Goal: Task Accomplishment & Management: Use online tool/utility

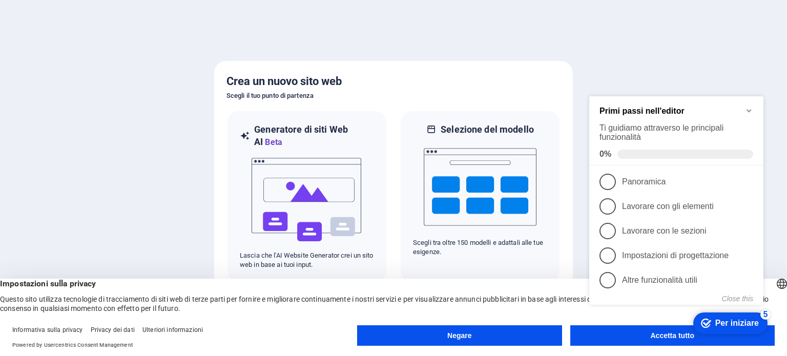
click at [651, 338] on div "checkmark Per iniziare 5 Primi passi nell'editor Ti guidiamo attraverso le prin…" at bounding box center [678, 211] width 187 height 254
click at [658, 338] on appcues-checklist "Elenco di controllo della guida contestuale presente sullo schermo" at bounding box center [678, 212] width 187 height 257
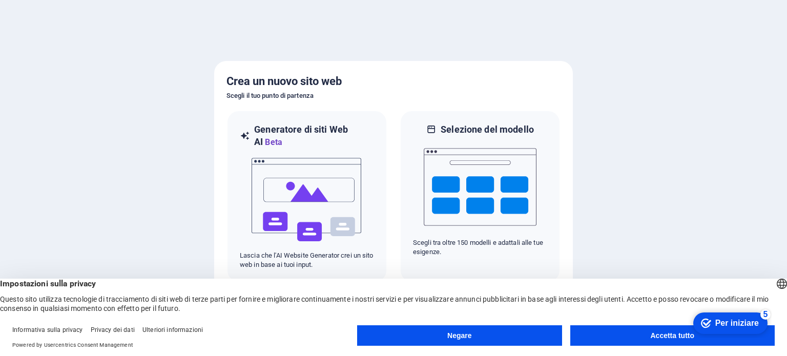
click at [658, 331] on button "Accetta tutto" at bounding box center [672, 335] width 204 height 20
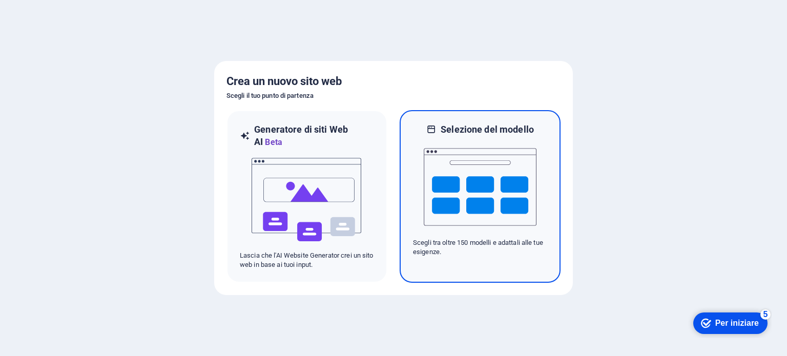
click at [467, 168] on img at bounding box center [480, 187] width 113 height 102
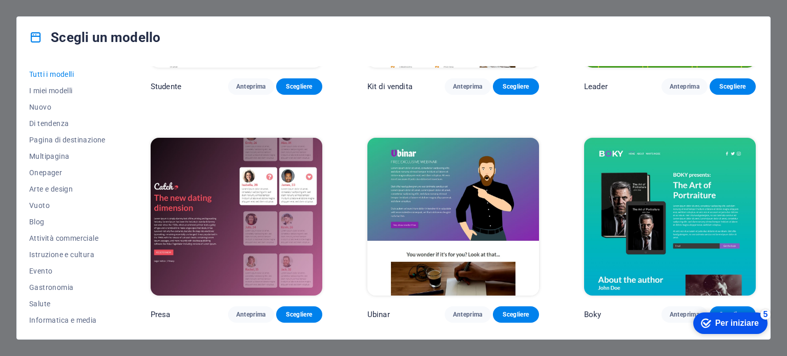
scroll to position [4611, 0]
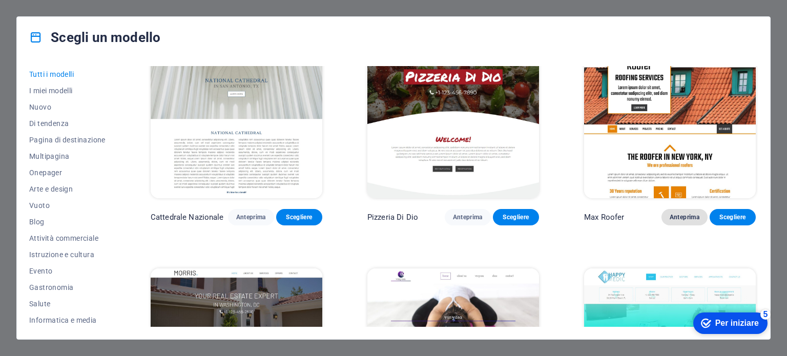
click at [676, 214] on font "Anteprima" at bounding box center [685, 217] width 30 height 7
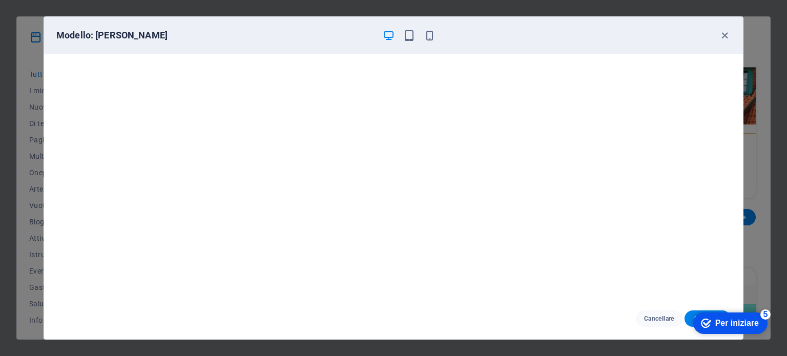
scroll to position [3, 0]
click at [722, 35] on icon "button" at bounding box center [725, 36] width 12 height 12
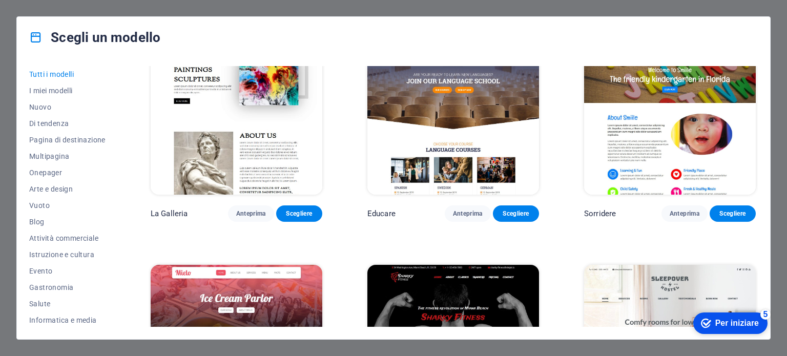
scroll to position [6917, 0]
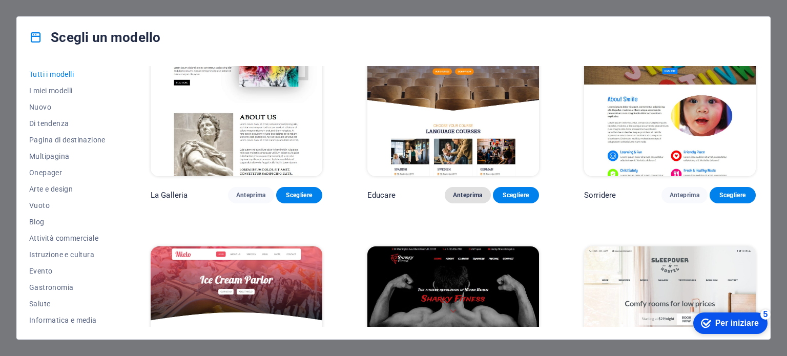
click at [469, 192] on font "Anteprima" at bounding box center [468, 195] width 30 height 7
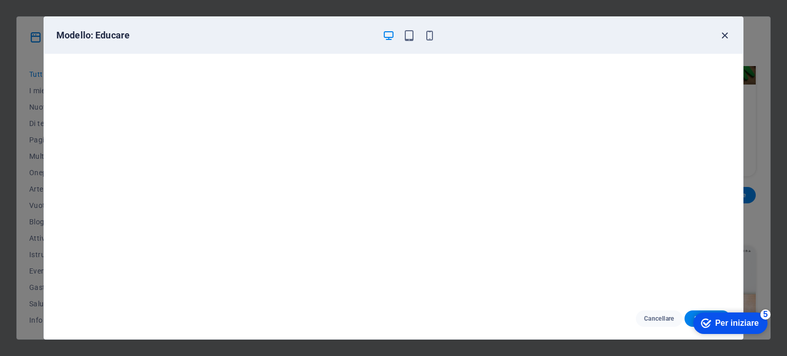
click at [722, 33] on icon "button" at bounding box center [725, 36] width 12 height 12
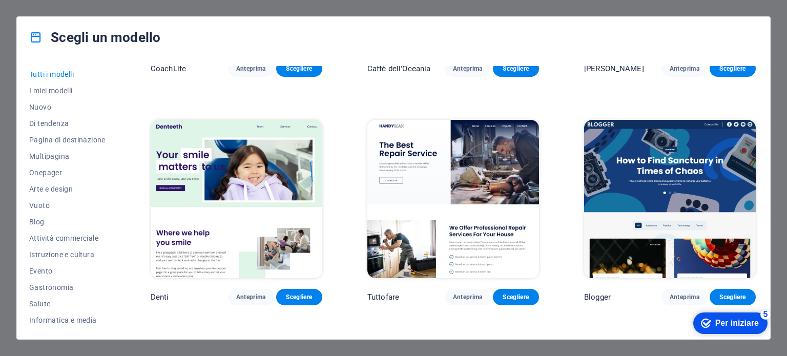
scroll to position [2920, 0]
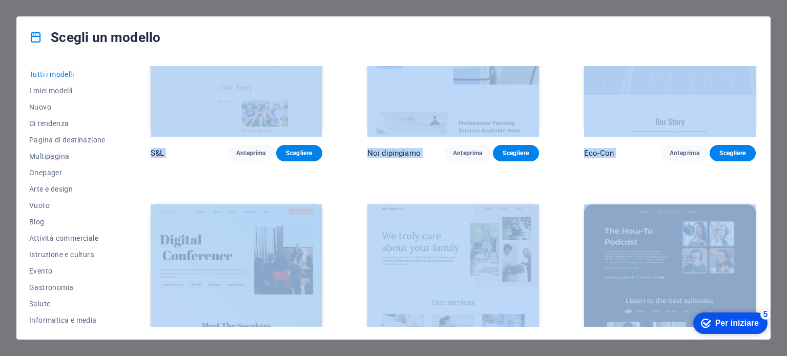
drag, startPoint x: 755, startPoint y: 131, endPoint x: 752, endPoint y: 3, distance: 127.6
click at [752, 4] on div "Scegli un modello Tutti i modelli I miei modelli Nuovo Di tendenza Pagina di de…" at bounding box center [393, 178] width 787 height 356
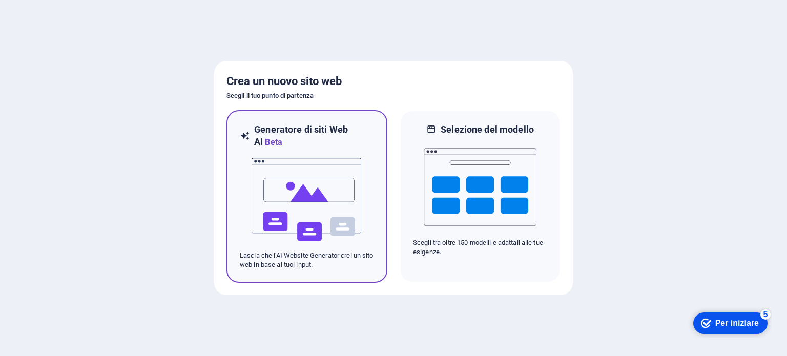
click at [306, 186] on img at bounding box center [307, 200] width 113 height 102
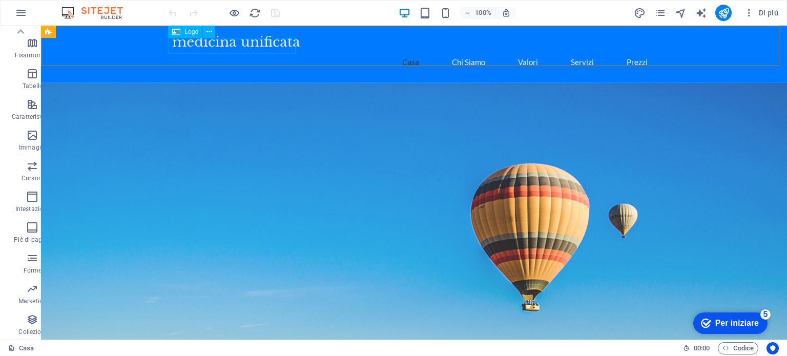
click at [189, 31] on font "Logo" at bounding box center [191, 31] width 14 height 7
click at [211, 30] on icon at bounding box center [209, 32] width 6 height 11
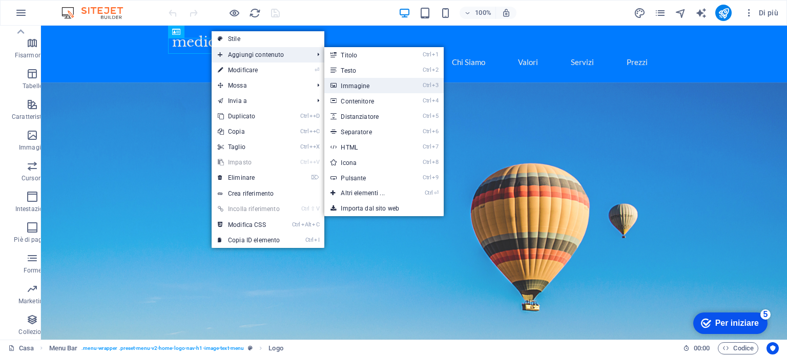
click at [357, 86] on font "Immagine" at bounding box center [355, 85] width 29 height 7
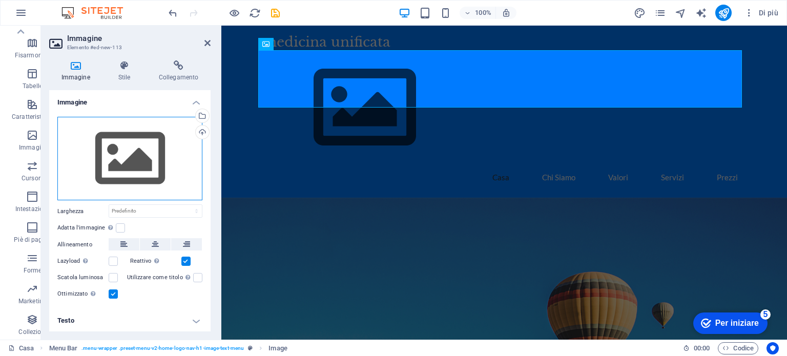
click at [126, 148] on div "Trascina i file qui, fai clic per scegliere i file o seleziona i file da File o…" at bounding box center [129, 159] width 145 height 84
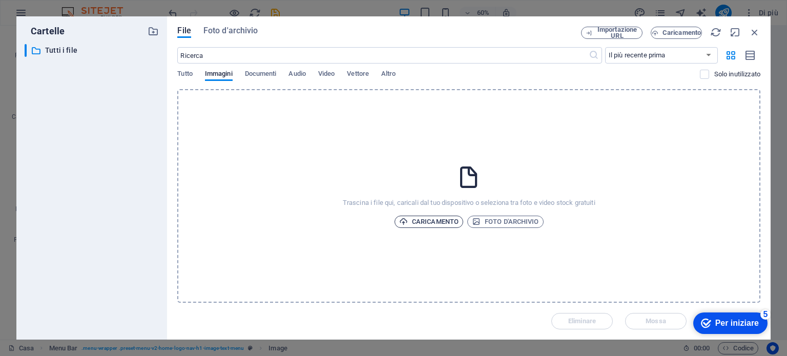
click at [434, 223] on font "Caricamento" at bounding box center [435, 222] width 47 height 8
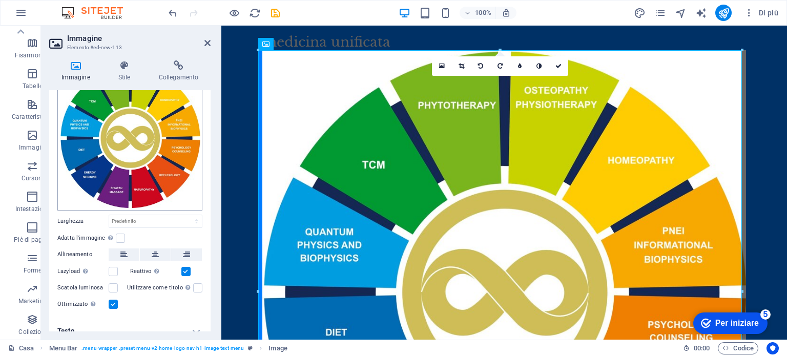
scroll to position [60, 0]
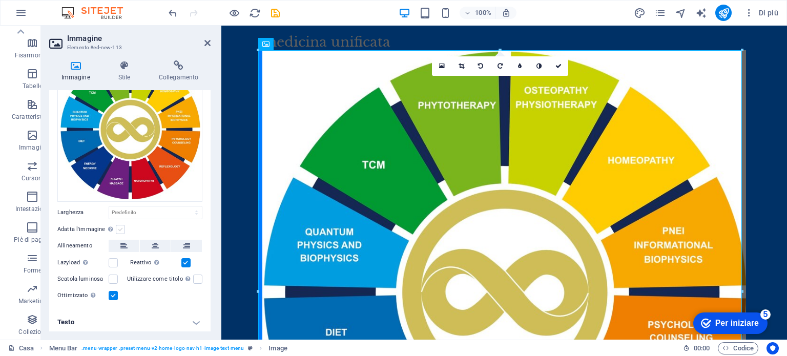
click at [119, 225] on label at bounding box center [120, 229] width 9 height 9
click at [0, 0] on input "Adatta l'immagine Adatta automaticamente l'immagine a una larghezza e altezza f…" at bounding box center [0, 0] width 0 height 0
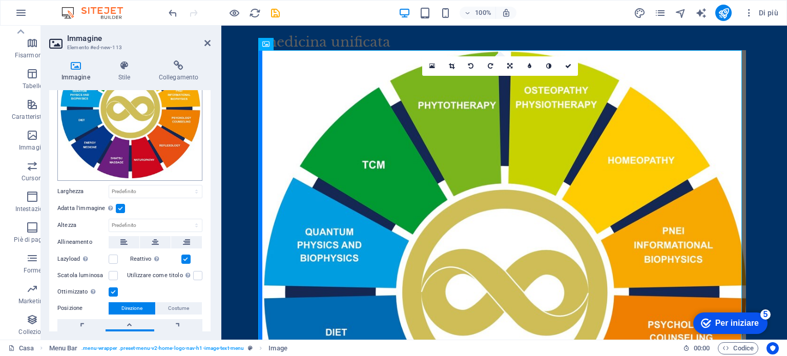
scroll to position [129, 0]
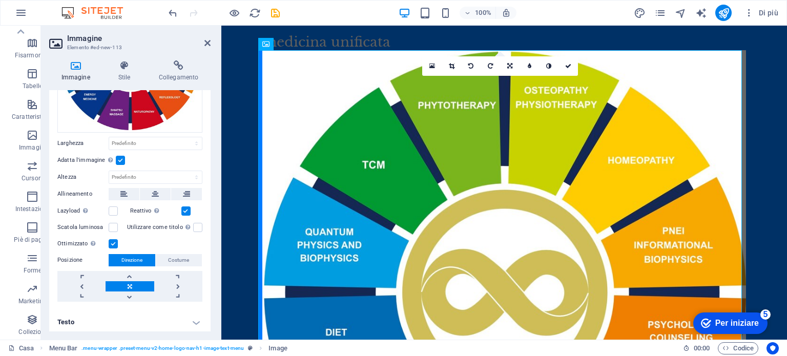
click at [127, 281] on link at bounding box center [130, 286] width 48 height 10
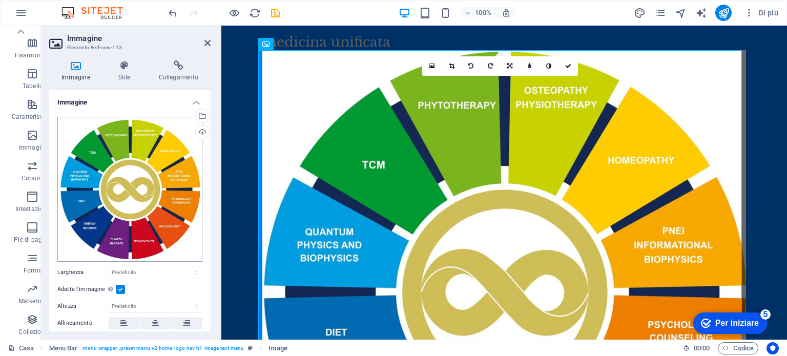
scroll to position [0, 0]
click at [159, 164] on div "Trascina i file qui, fai clic per scegliere i file o seleziona i file da File o…" at bounding box center [129, 189] width 145 height 145
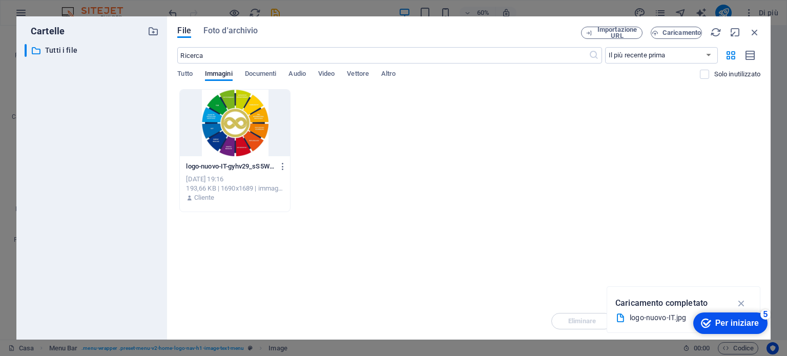
click at [227, 125] on div at bounding box center [235, 123] width 110 height 67
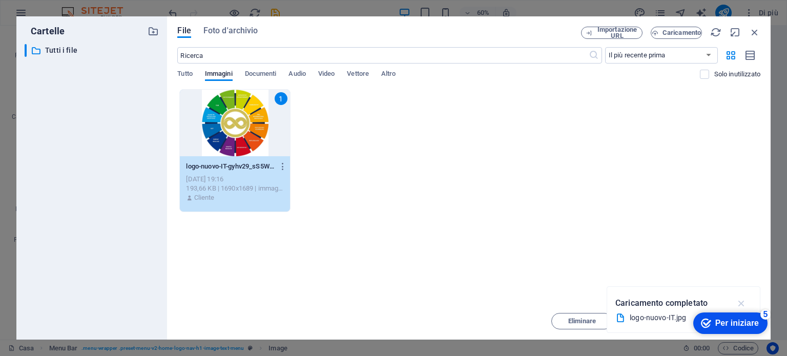
click at [742, 304] on icon "button" at bounding box center [742, 303] width 12 height 11
click at [588, 319] on font "Eliminare" at bounding box center [582, 321] width 28 height 8
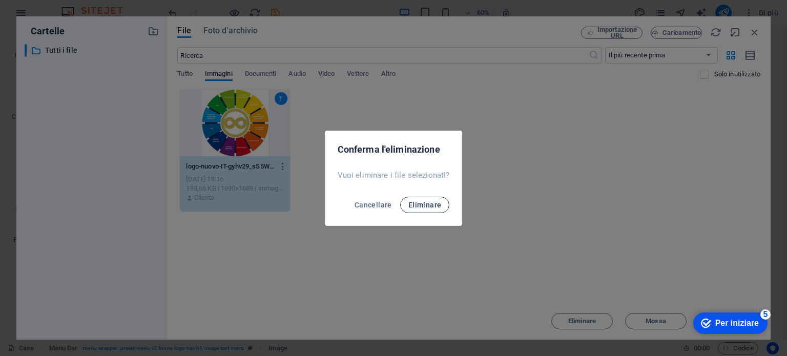
click at [422, 204] on font "Eliminare" at bounding box center [424, 205] width 33 height 8
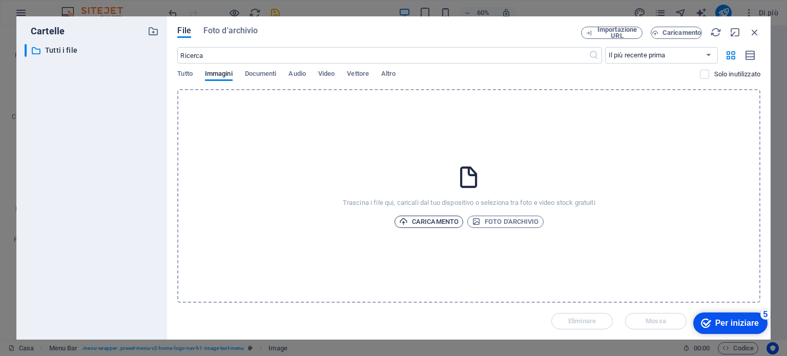
click at [439, 225] on font "Caricamento" at bounding box center [435, 222] width 47 height 8
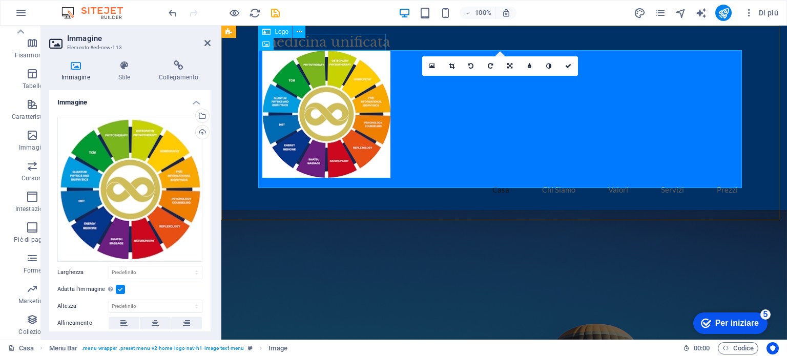
click at [320, 40] on div "medicina unificata" at bounding box center [504, 42] width 484 height 16
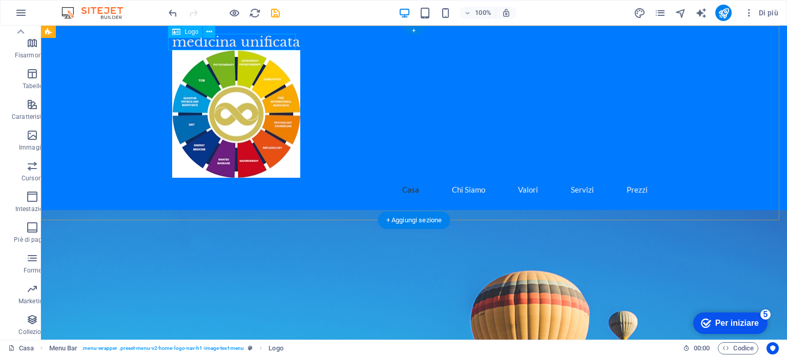
click at [191, 40] on div "medicina unificata" at bounding box center [414, 42] width 484 height 16
click at [214, 42] on div "medicina unificata" at bounding box center [414, 42] width 484 height 16
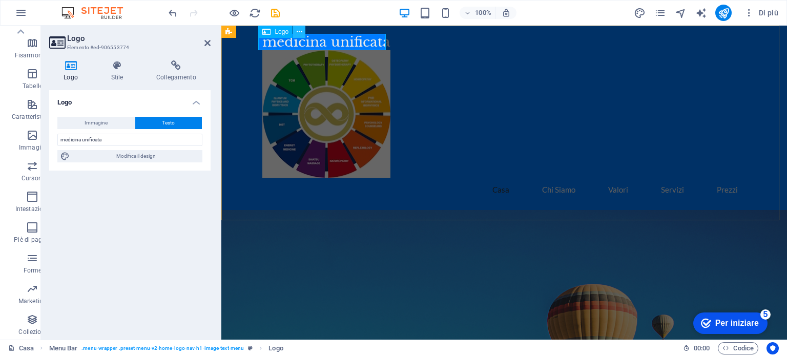
click at [299, 31] on icon at bounding box center [300, 32] width 6 height 11
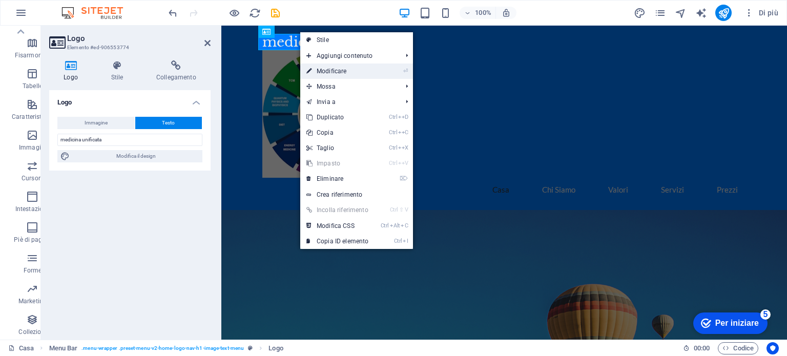
click at [328, 69] on font "Modificare" at bounding box center [332, 71] width 30 height 7
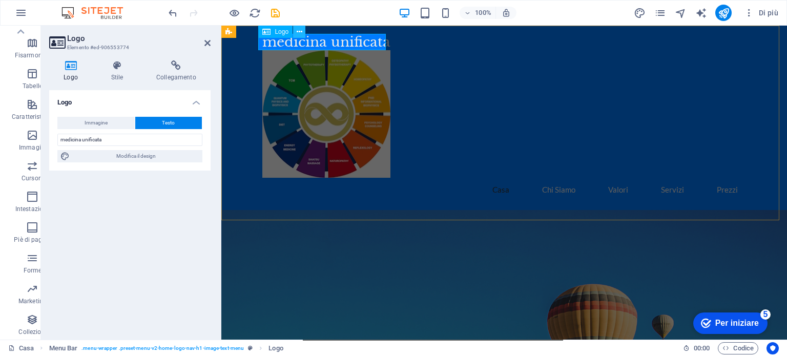
click at [300, 31] on icon at bounding box center [300, 32] width 6 height 11
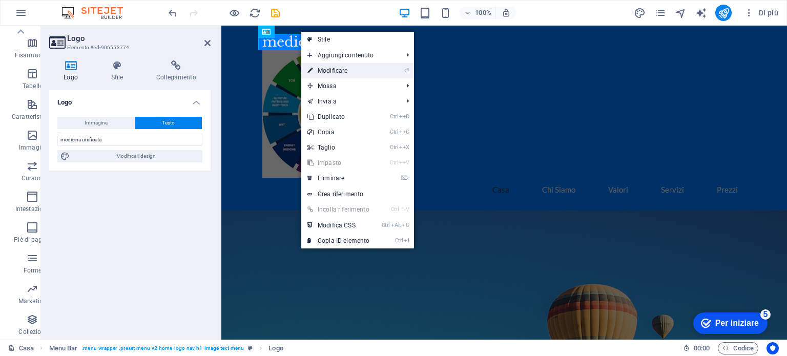
click at [338, 68] on font "Modificare" at bounding box center [333, 70] width 30 height 7
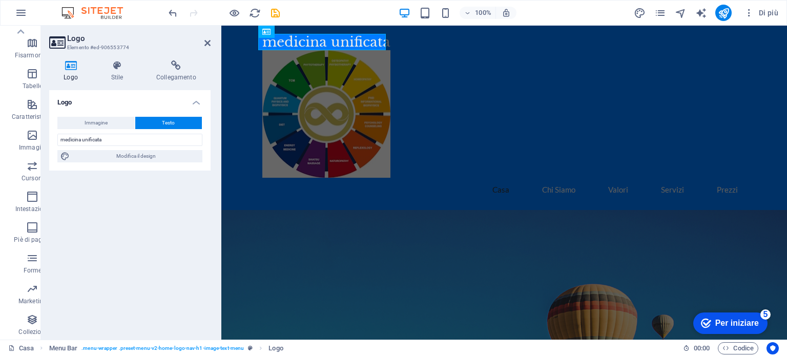
click at [164, 123] on font "Testo" at bounding box center [168, 123] width 13 height 6
drag, startPoint x: 111, startPoint y: 139, endPoint x: 38, endPoint y: 133, distance: 72.5
click at [40, 133] on section "Preferiti Elementi Colonne Contenuto Scatole Fisarmonica Tabelle Caratteristich…" at bounding box center [393, 183] width 787 height 314
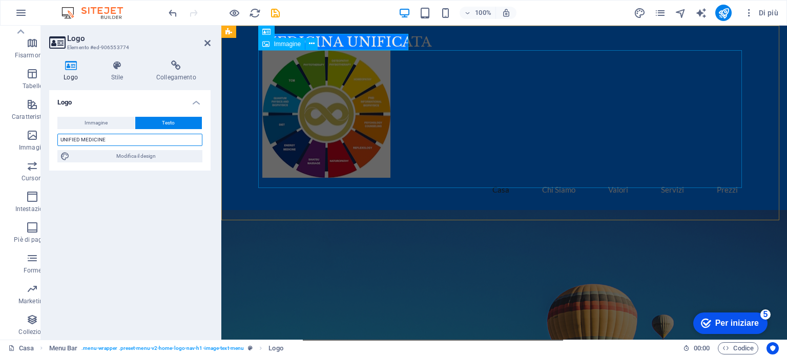
type input "UNIFIED MEDICINE"
click at [437, 129] on figure at bounding box center [504, 114] width 484 height 128
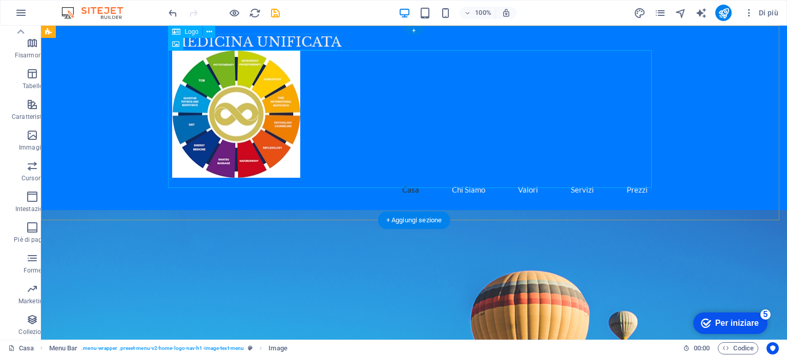
click at [293, 40] on div "MEDICINA UNIFICATA" at bounding box center [414, 42] width 484 height 16
click at [211, 31] on icon at bounding box center [209, 32] width 6 height 11
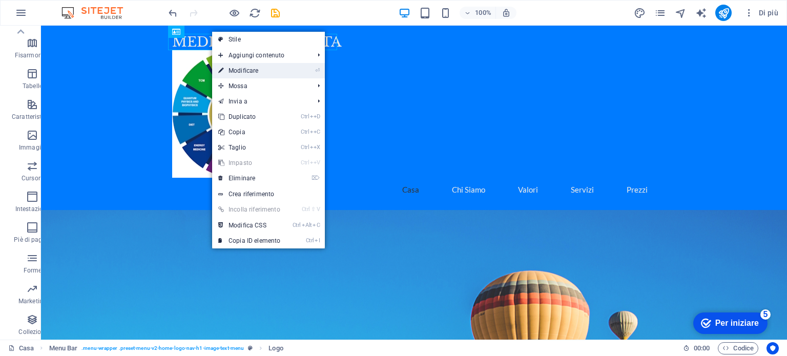
click at [243, 69] on font "Modificare" at bounding box center [244, 70] width 30 height 7
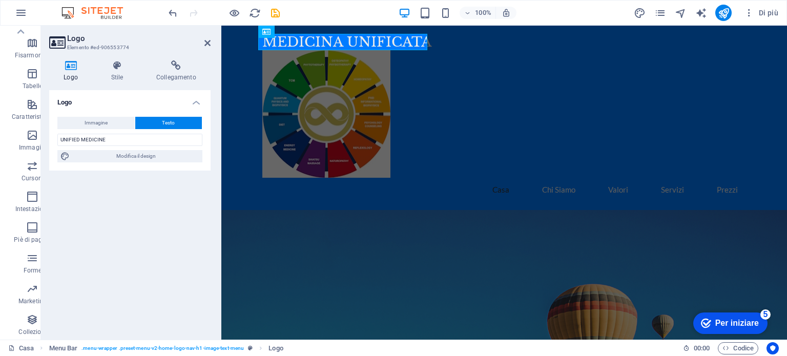
click at [167, 120] on font "Testo" at bounding box center [168, 123] width 13 height 6
click at [113, 140] on input "UNIFIED MEDICINE" at bounding box center [129, 140] width 145 height 12
click at [732, 325] on font "Per iniziare" at bounding box center [737, 323] width 44 height 9
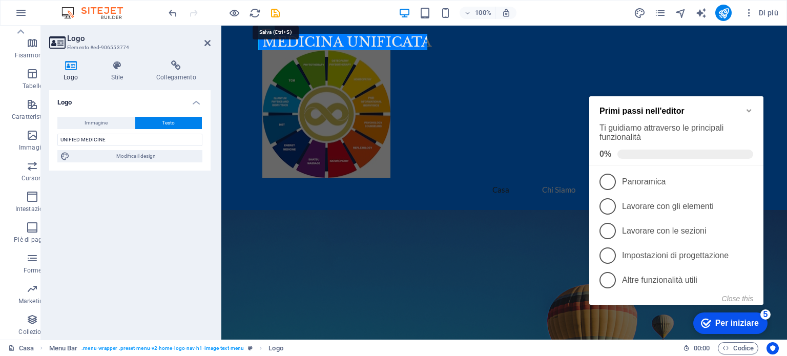
click at [274, 10] on icon "salva" at bounding box center [276, 13] width 12 height 12
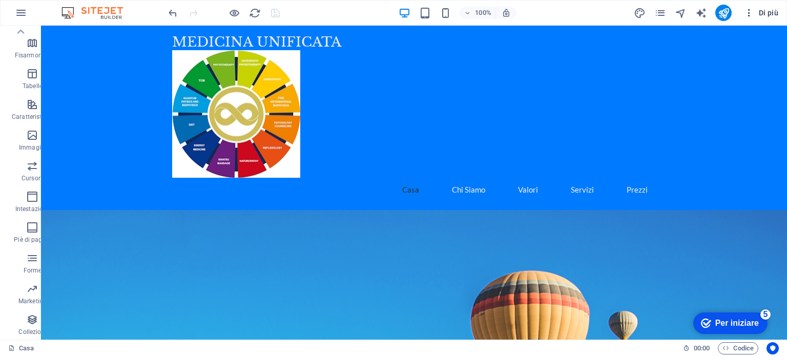
click at [749, 13] on icon "button" at bounding box center [749, 13] width 10 height 10
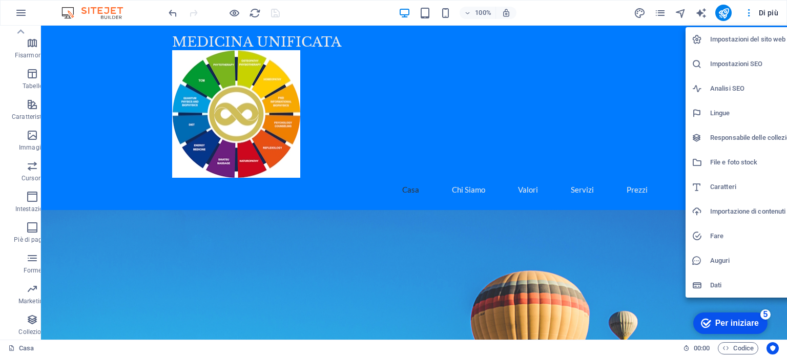
click at [721, 38] on font "Impostazioni del sito web" at bounding box center [747, 39] width 75 height 8
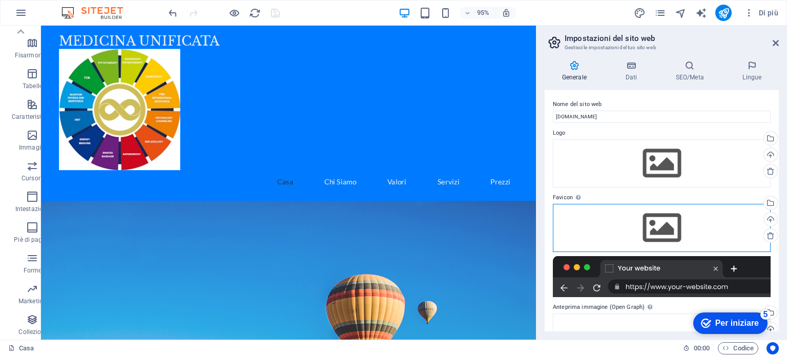
click at [651, 223] on div "Trascina i file qui, fai clic per scegliere i file o seleziona i file da File o…" at bounding box center [662, 228] width 218 height 48
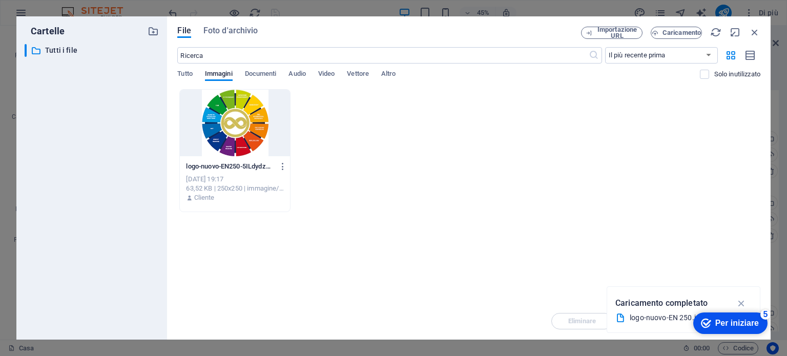
drag, startPoint x: 225, startPoint y: 125, endPoint x: 241, endPoint y: 129, distance: 16.0
click at [225, 125] on div at bounding box center [235, 123] width 110 height 67
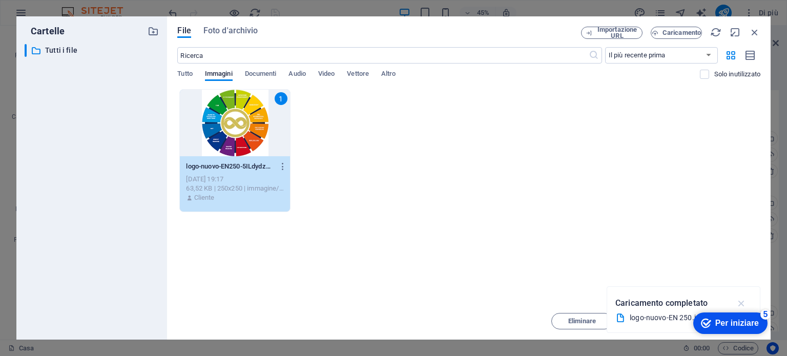
click at [743, 303] on icon "button" at bounding box center [742, 303] width 12 height 11
click at [657, 320] on font "Mossa" at bounding box center [656, 321] width 20 height 8
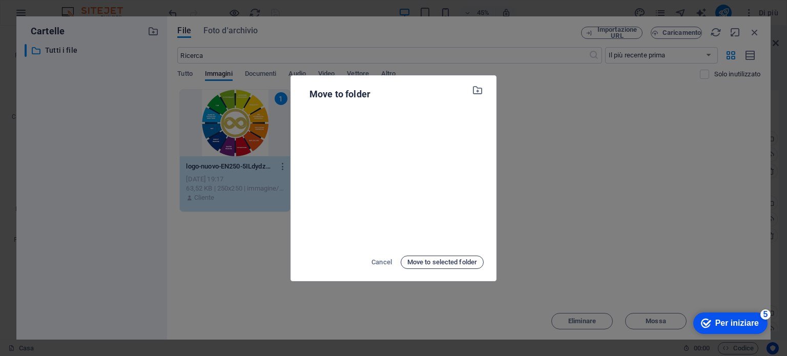
click at [442, 260] on span "Move to selected folder" at bounding box center [442, 262] width 70 height 12
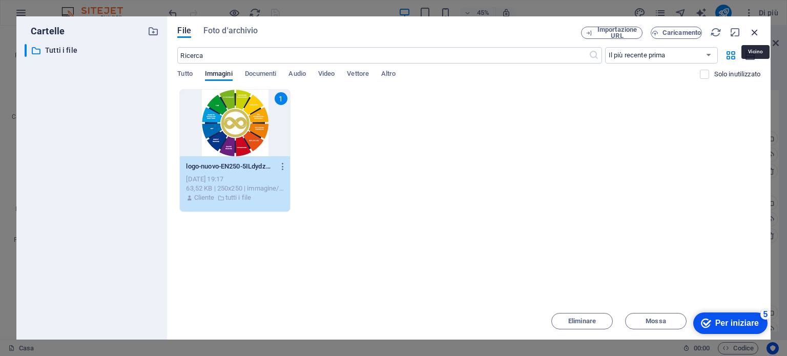
click at [753, 30] on icon "button" at bounding box center [754, 32] width 11 height 11
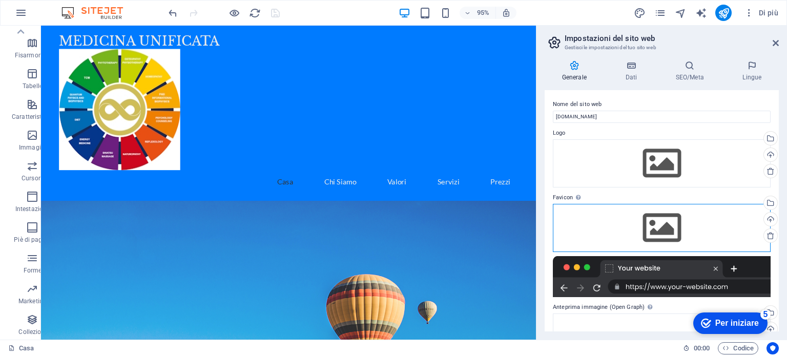
click at [660, 232] on div "Trascina i file qui, fai clic per scegliere i file o seleziona i file da File o…" at bounding box center [662, 228] width 218 height 48
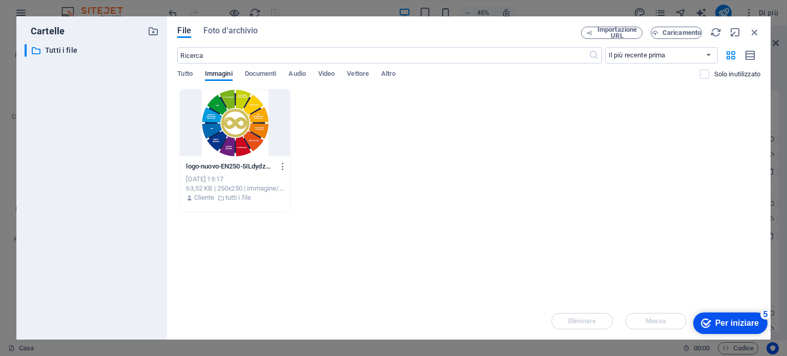
click at [238, 123] on div at bounding box center [235, 123] width 110 height 67
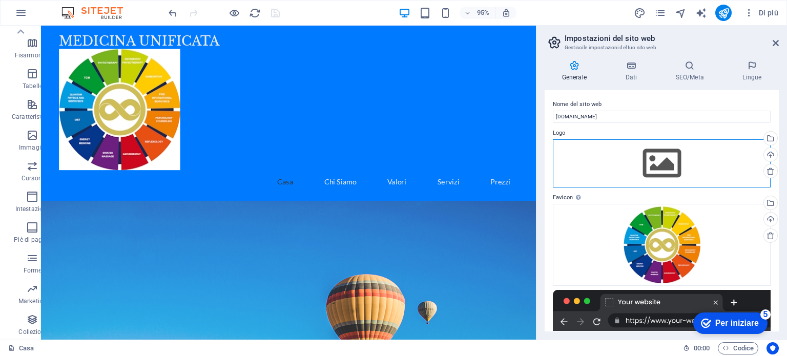
click at [660, 166] on div "Trascina i file qui, fai clic per scegliere i file o seleziona i file da File o…" at bounding box center [662, 163] width 218 height 48
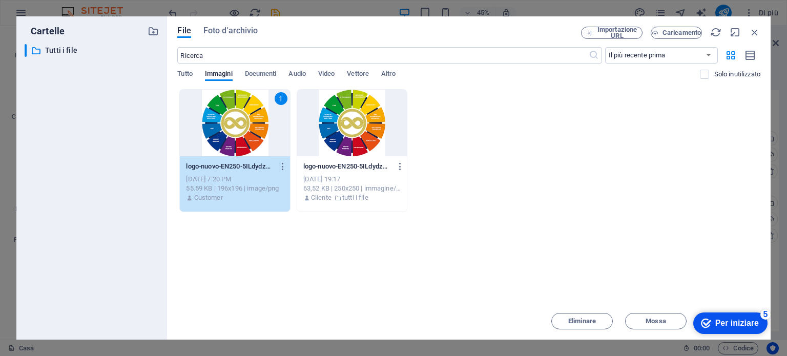
click at [243, 133] on div "1" at bounding box center [235, 123] width 110 height 67
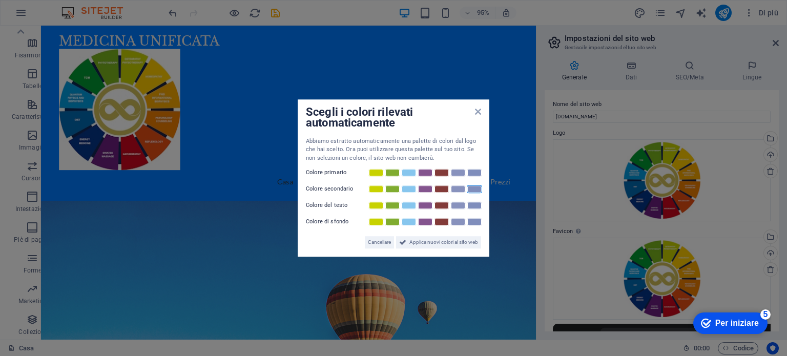
click at [478, 113] on div "Scegli i colori rilevati automaticamente Abbiamo estratto automaticamente una p…" at bounding box center [394, 178] width 192 height 158
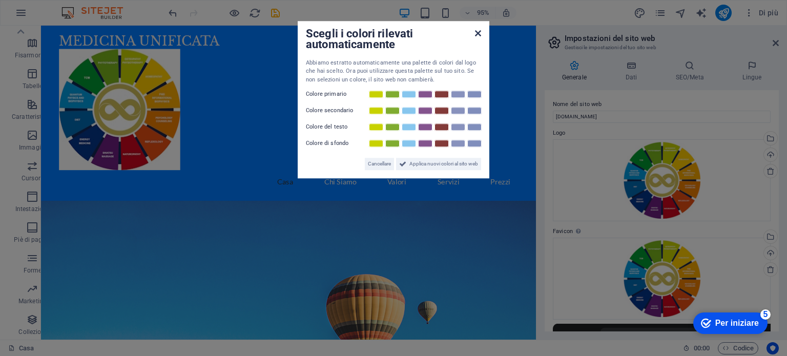
click at [479, 35] on icon at bounding box center [478, 33] width 6 height 8
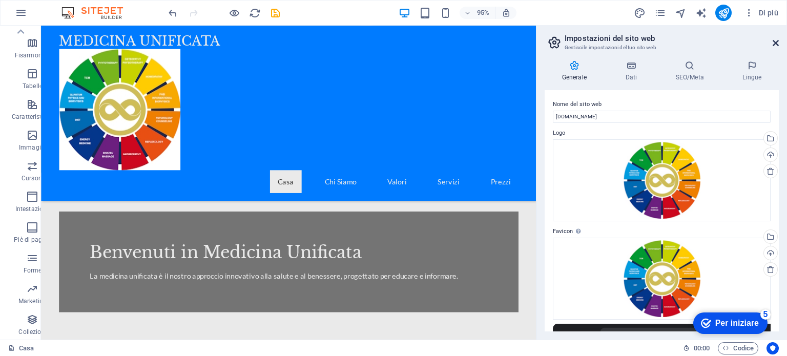
click at [775, 43] on icon at bounding box center [776, 43] width 6 height 8
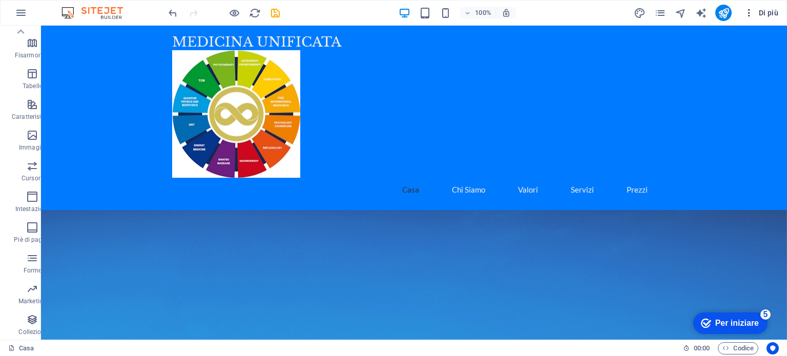
click at [747, 11] on icon "button" at bounding box center [749, 13] width 10 height 10
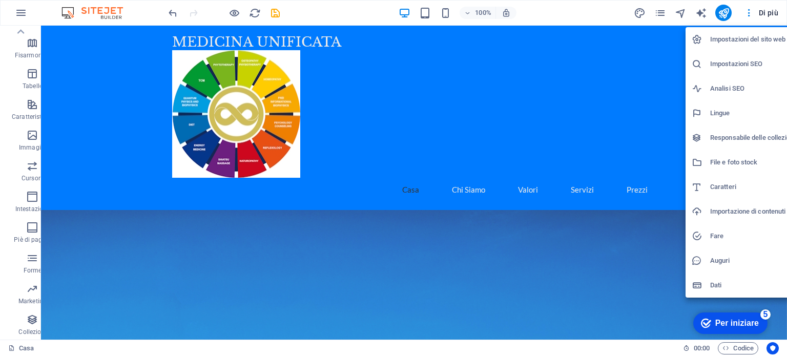
click at [766, 11] on div at bounding box center [393, 178] width 787 height 356
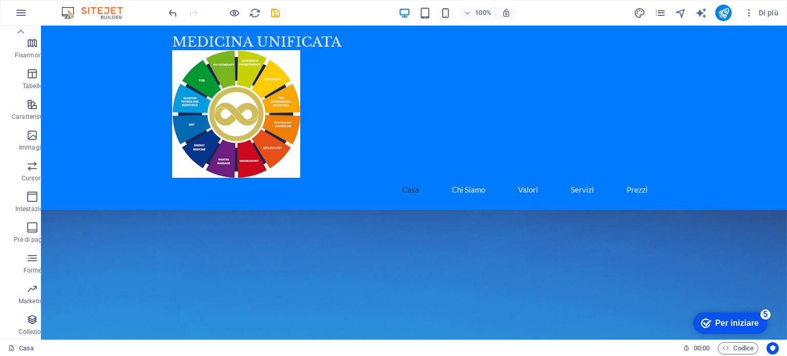
click at [767, 11] on font "Di più" at bounding box center [768, 13] width 19 height 8
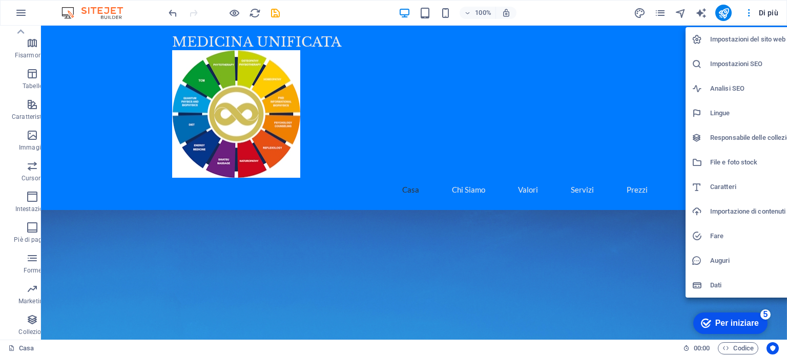
click at [723, 13] on div at bounding box center [393, 178] width 787 height 356
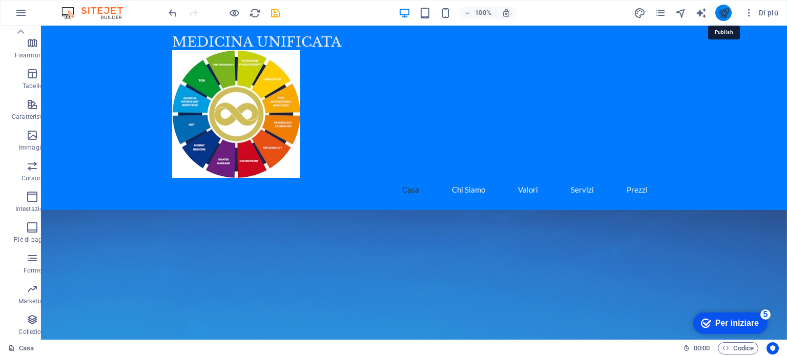
click at [724, 13] on icon "pubblicare" at bounding box center [724, 13] width 12 height 12
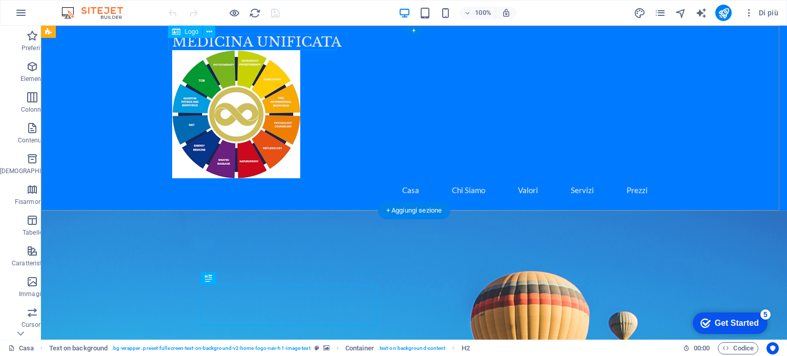
click at [310, 38] on div "MEDICINA UNIFICATA" at bounding box center [414, 42] width 484 height 16
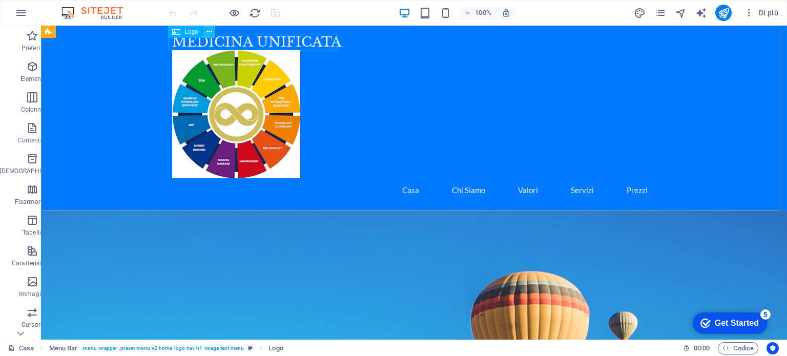
click at [210, 31] on icon at bounding box center [209, 32] width 6 height 11
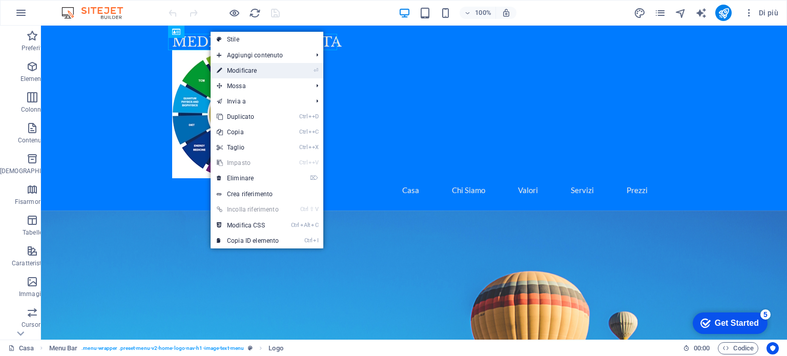
click at [249, 67] on font "Modificare" at bounding box center [242, 70] width 30 height 7
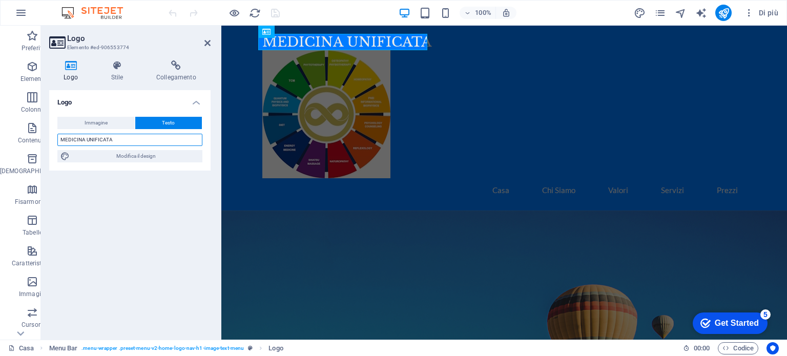
click at [119, 143] on input "MEDICINA UNIFICATA" at bounding box center [129, 140] width 145 height 12
click at [94, 122] on font "Immagine" at bounding box center [96, 123] width 23 height 6
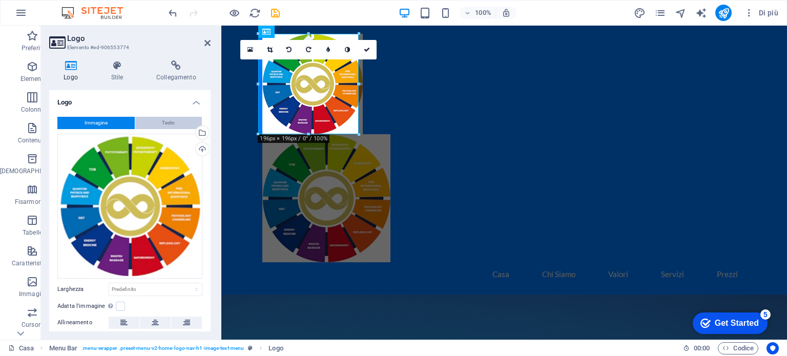
click at [158, 120] on button "Testo" at bounding box center [168, 123] width 67 height 12
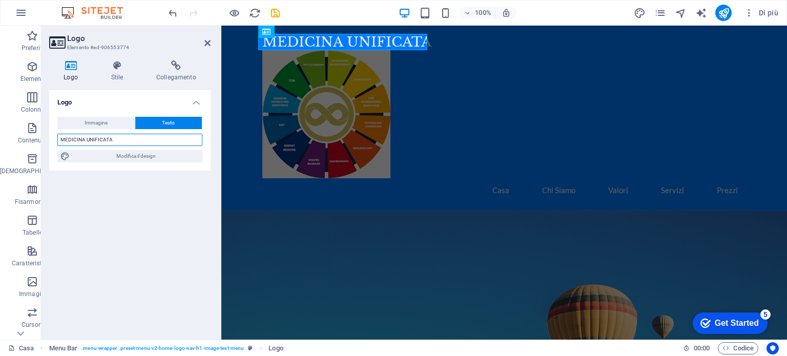
click at [118, 139] on input "MEDICINA UNIFICATA" at bounding box center [129, 140] width 145 height 12
drag, startPoint x: 119, startPoint y: 139, endPoint x: 58, endPoint y: 139, distance: 61.5
click at [58, 139] on input "MEDICINA UNIFICATA" at bounding box center [129, 140] width 145 height 12
type input "UNIFIED MEDICINE"
click at [722, 10] on icon "pubblicare" at bounding box center [724, 13] width 12 height 12
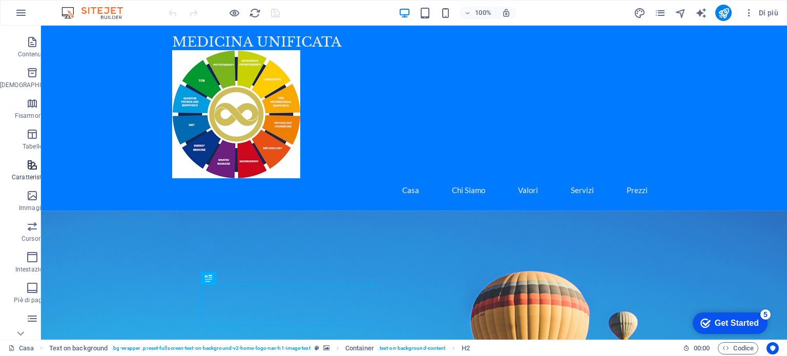
scroll to position [147, 0]
click at [735, 321] on div "Get Started" at bounding box center [737, 323] width 44 height 9
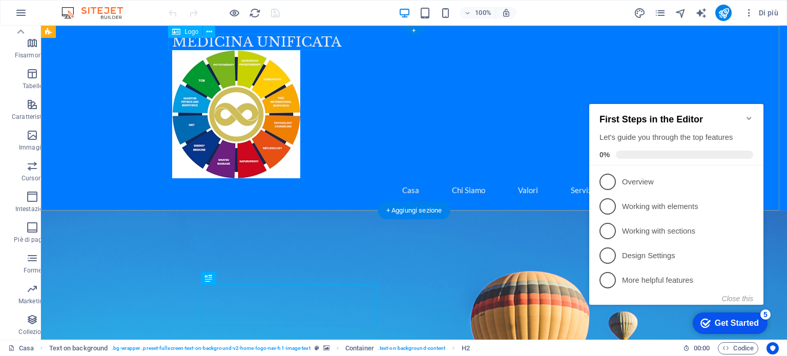
click at [247, 40] on div "MEDICINA UNIFICATA" at bounding box center [414, 42] width 484 height 16
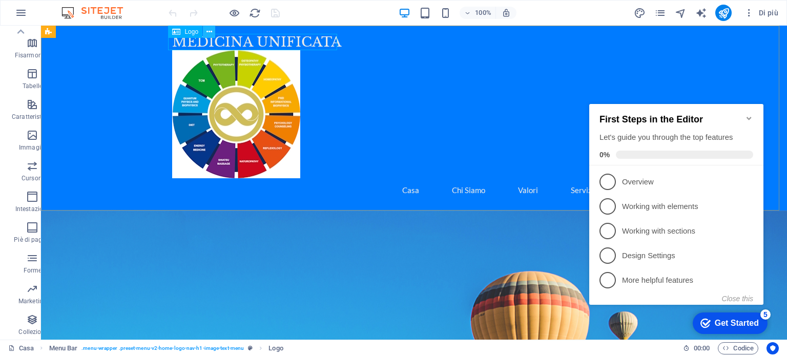
click at [209, 32] on icon at bounding box center [209, 32] width 6 height 11
